Goal: Information Seeking & Learning: Learn about a topic

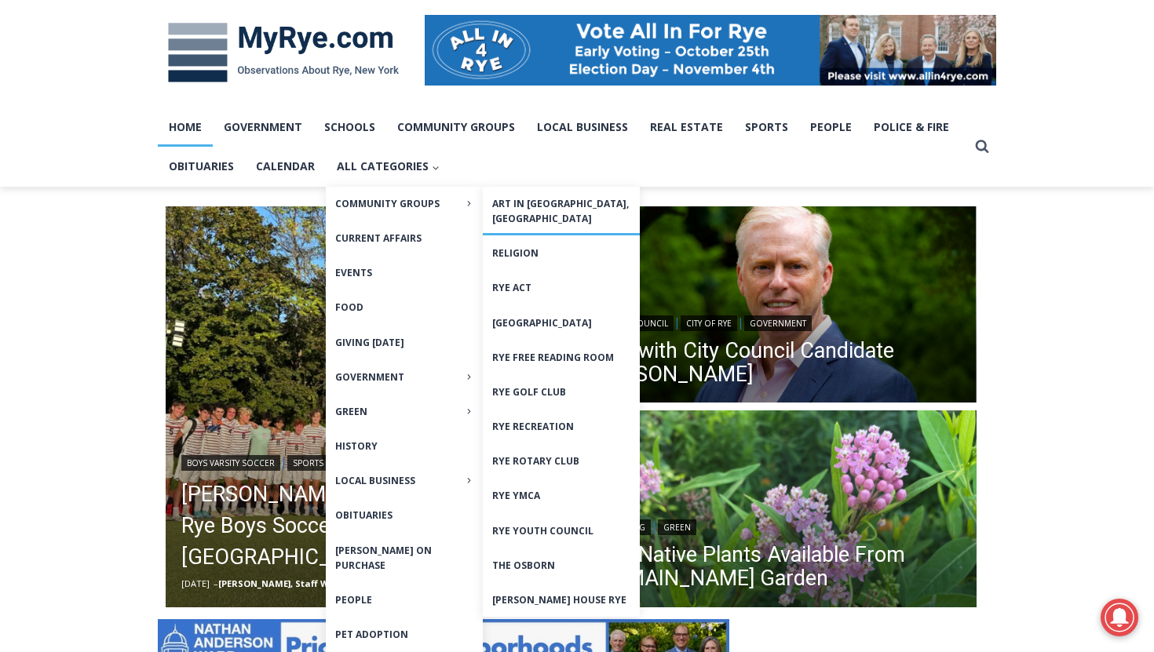
scroll to position [235, 0]
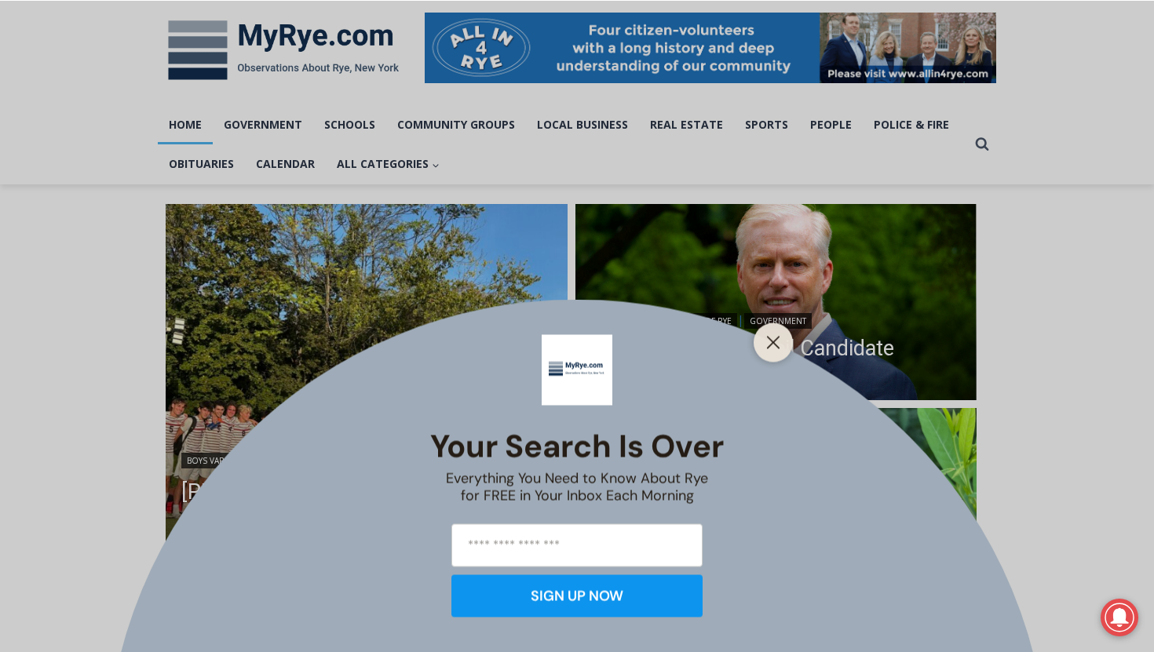
click at [237, 415] on div "Your Search is Over Everything You Need to Know About Rye for FREE in Your Inbo…" at bounding box center [577, 326] width 1154 height 652
click at [774, 346] on icon "Close" at bounding box center [773, 342] width 14 height 14
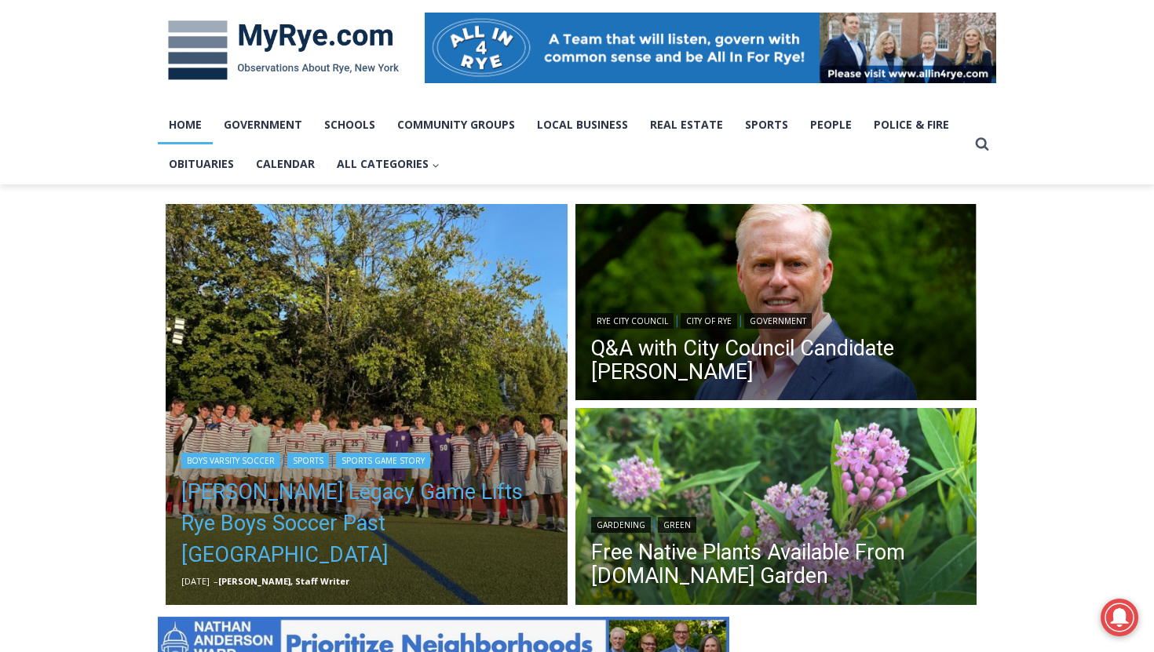
click at [426, 544] on link "[PERSON_NAME] Legacy Game Lifts Rye Boys Soccer Past [GEOGRAPHIC_DATA]" at bounding box center [366, 523] width 370 height 94
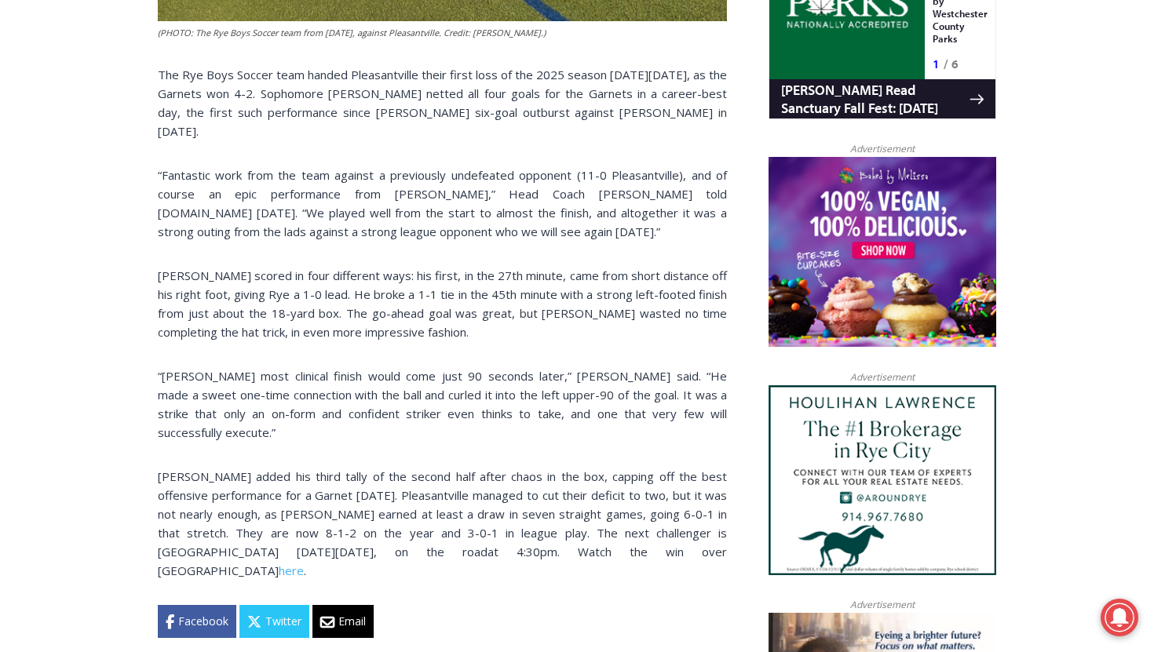
scroll to position [1124, 0]
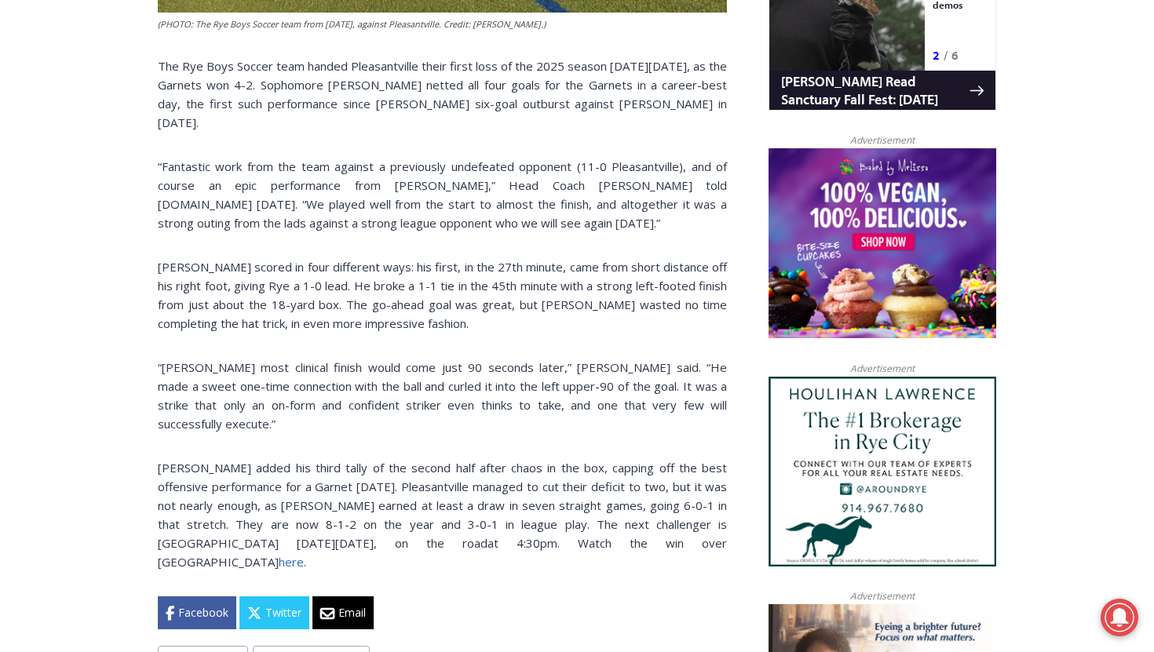
click at [304, 554] on link "here" at bounding box center [291, 562] width 25 height 16
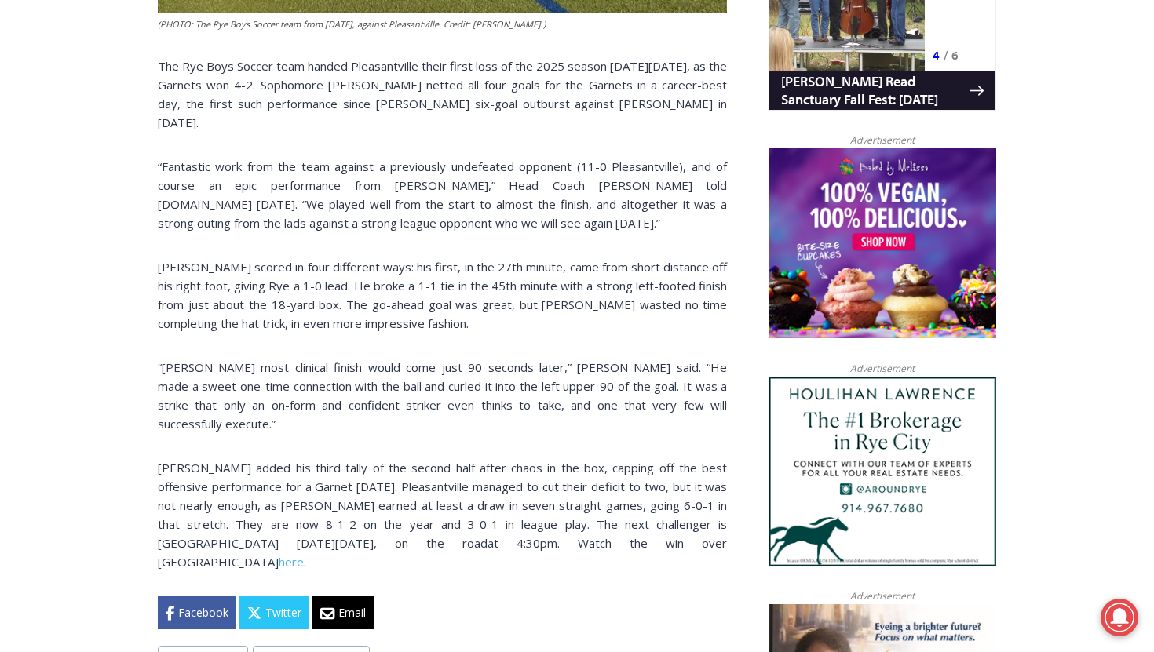
click at [728, 141] on div "Home > Sports > Sports Game Story > Boys Varsity Soccer > [PERSON_NAME] Legacy …" at bounding box center [577, 607] width 838 height 2593
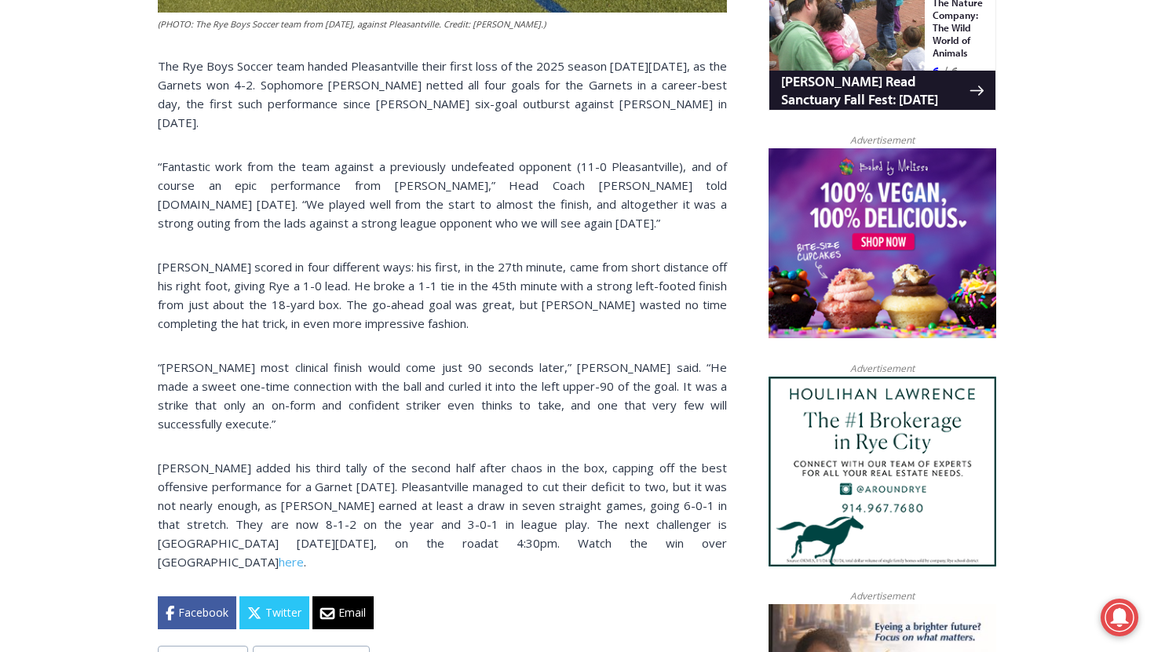
click at [728, 131] on div "Home > Sports > Sports Game Story > Boys Varsity Soccer > [PERSON_NAME] Legacy …" at bounding box center [577, 607] width 838 height 2593
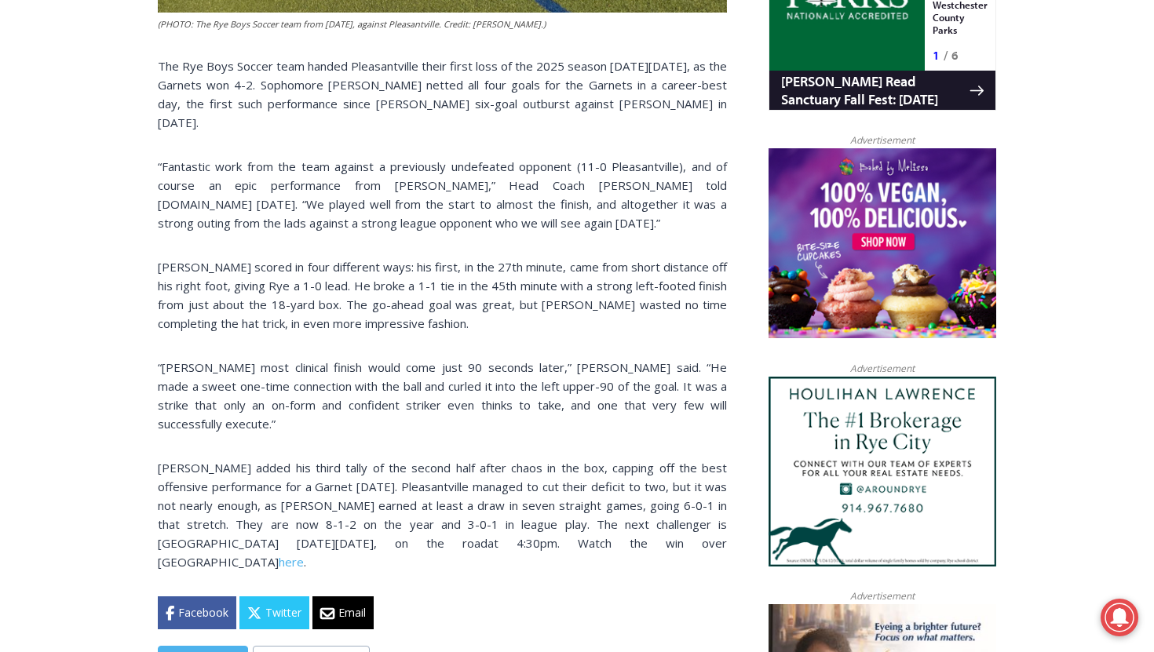
click at [170, 646] on link "# [PERSON_NAME]" at bounding box center [203, 658] width 90 height 24
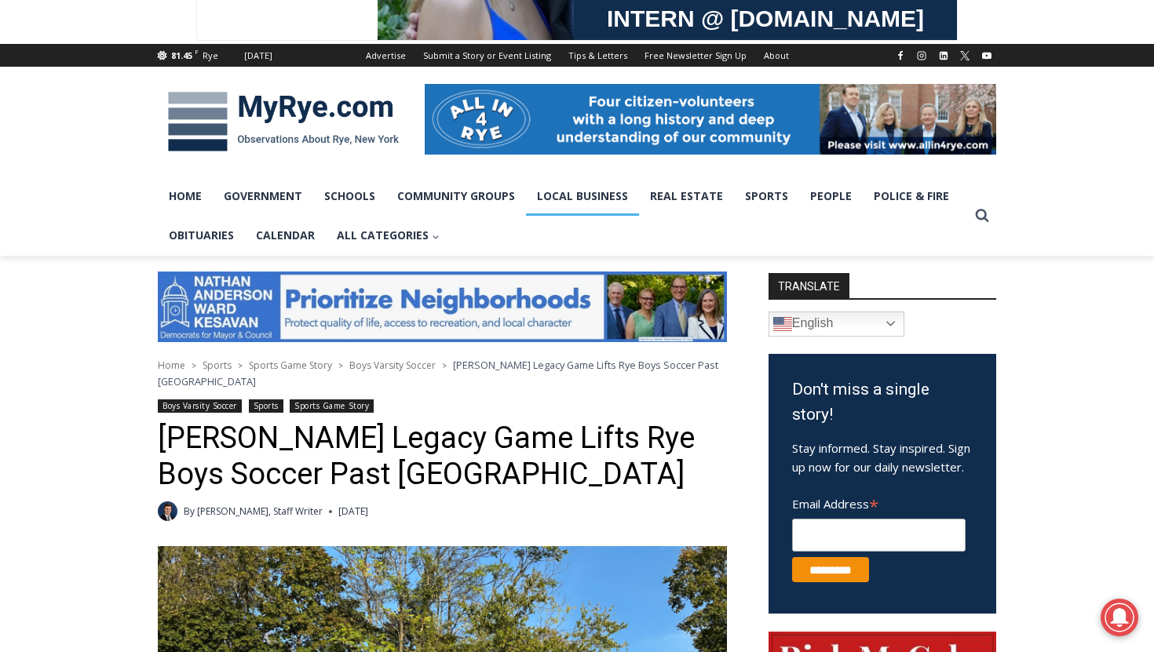
scroll to position [158, 0]
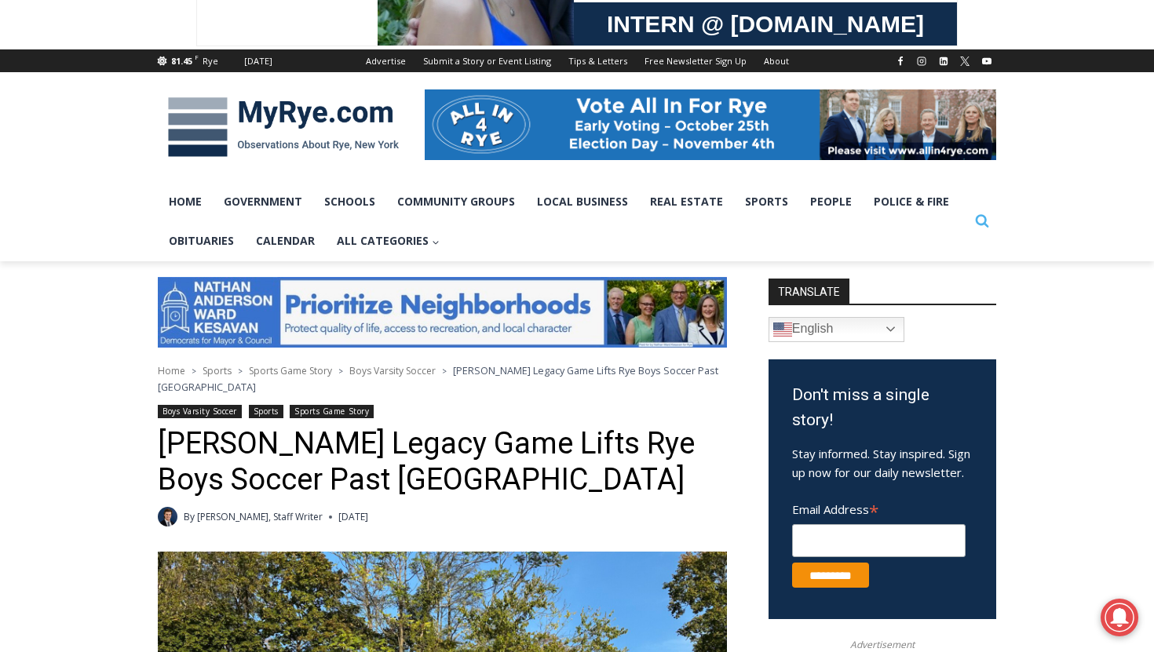
click at [975, 225] on icon "Search" at bounding box center [982, 221] width 14 height 14
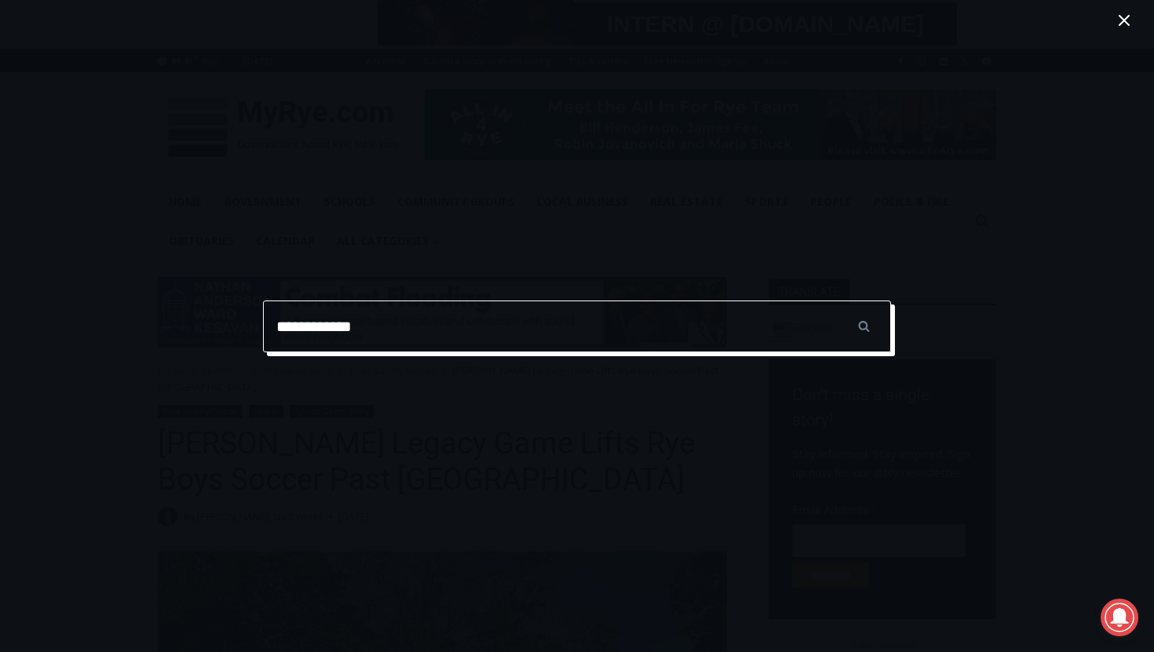
type input "**********"
click at [836, 301] on input "******" at bounding box center [863, 327] width 55 height 52
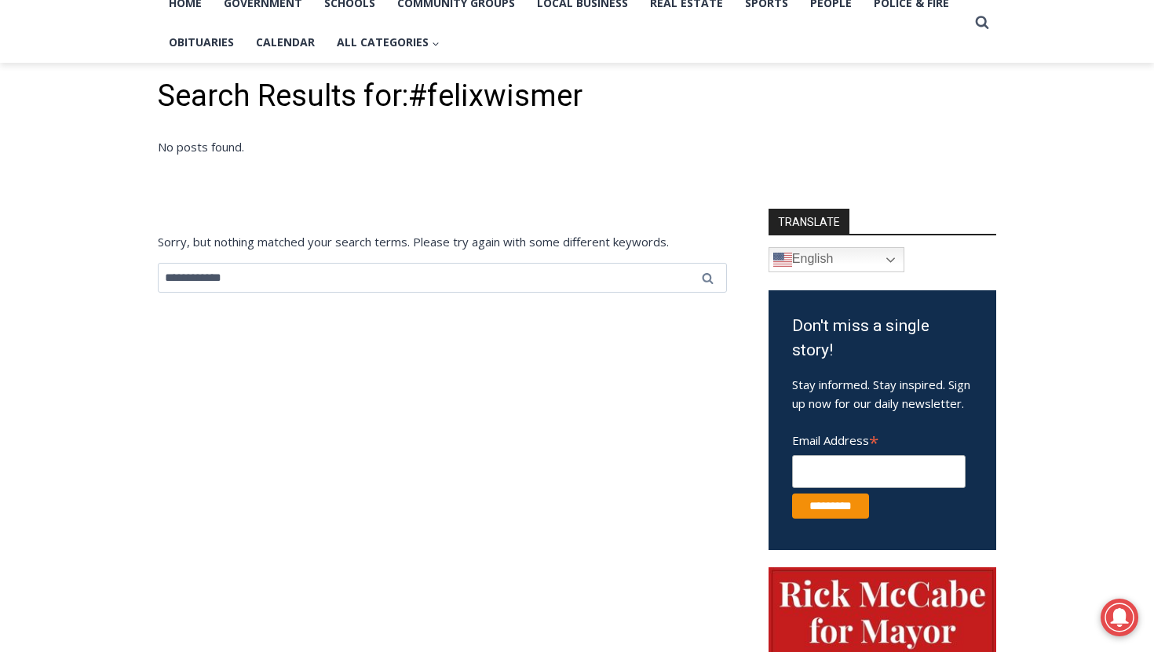
scroll to position [357, 0]
